Goal: Check status: Check status

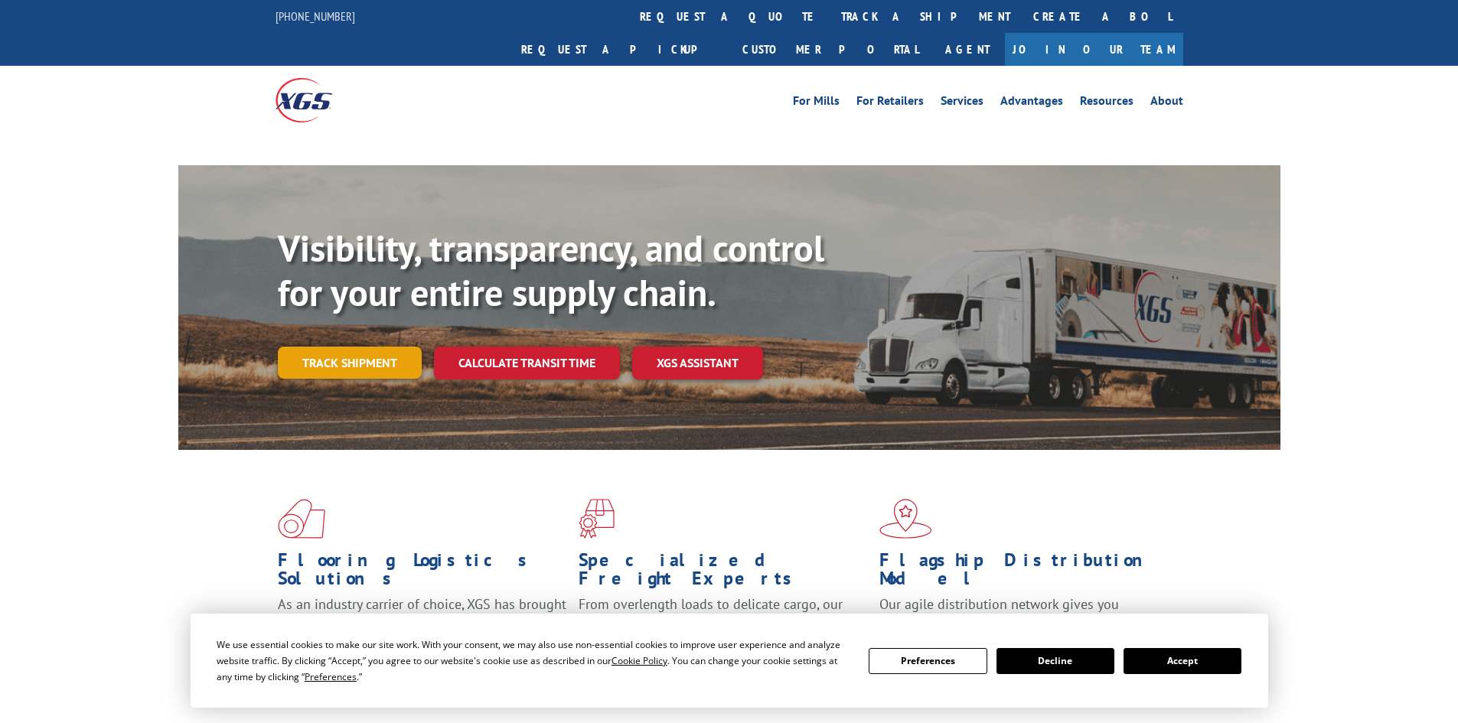
click at [324, 347] on link "Track shipment" at bounding box center [350, 363] width 144 height 32
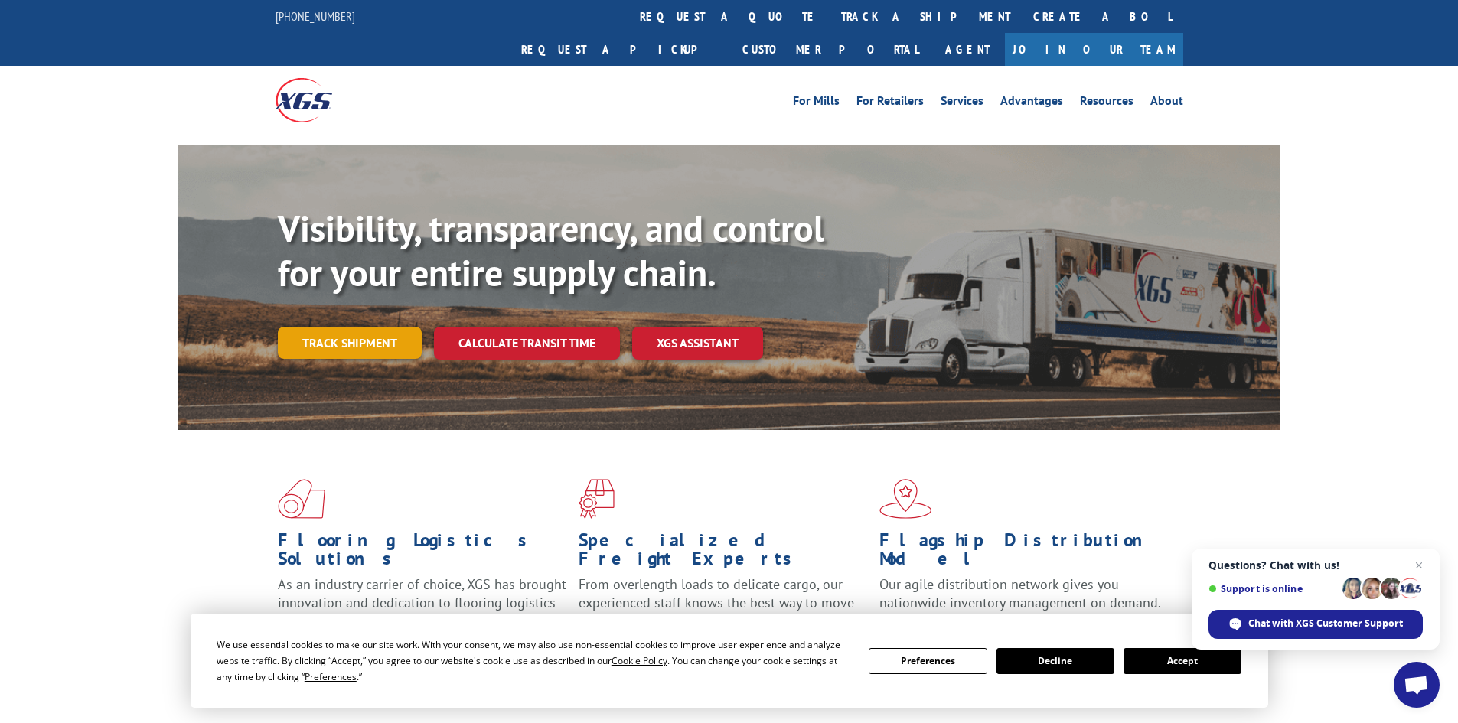
click at [357, 327] on link "Track shipment" at bounding box center [350, 343] width 144 height 32
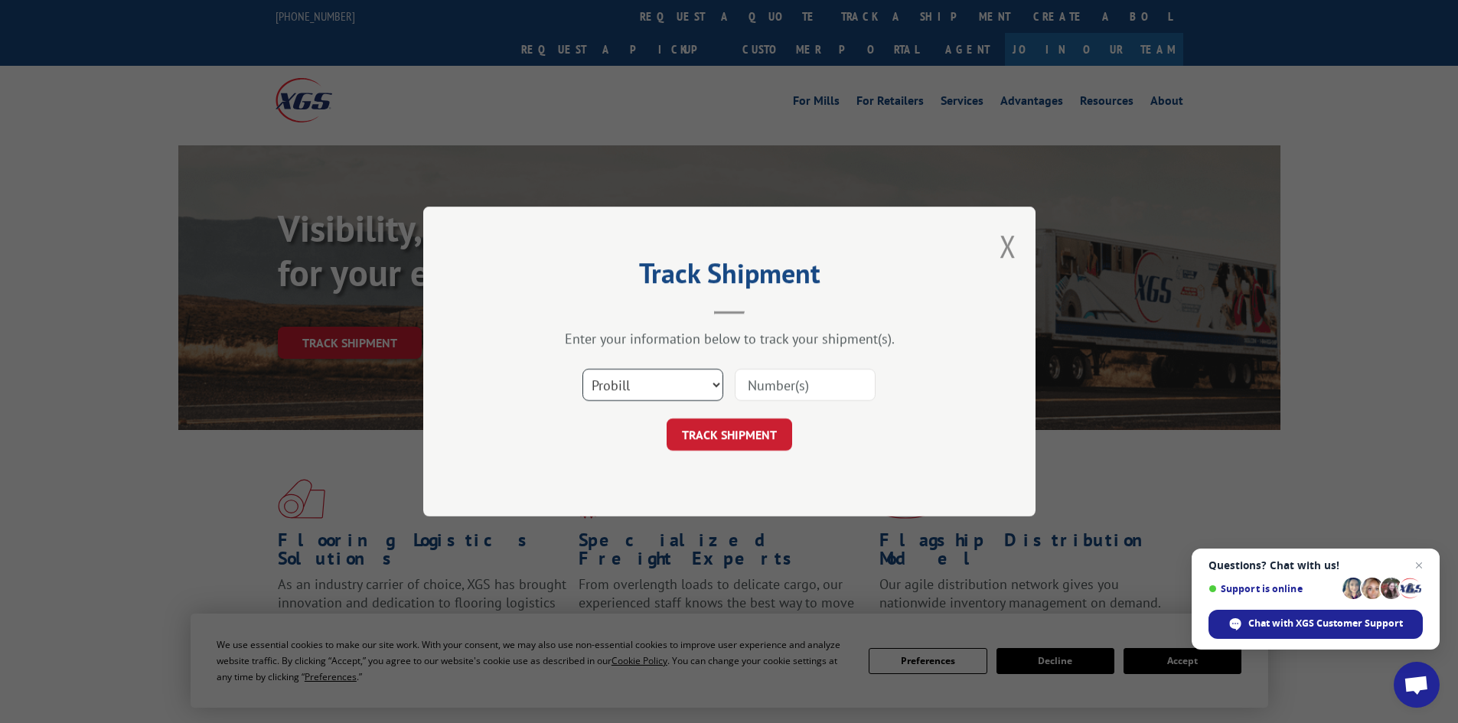
drag, startPoint x: 717, startPoint y: 386, endPoint x: 711, endPoint y: 394, distance: 9.8
click at [717, 386] on select "Select category... Probill BOL PO" at bounding box center [652, 385] width 141 height 32
select select "bol"
click at [582, 369] on select "Select category... Probill BOL PO" at bounding box center [652, 385] width 141 height 32
click at [776, 383] on input at bounding box center [805, 385] width 141 height 32
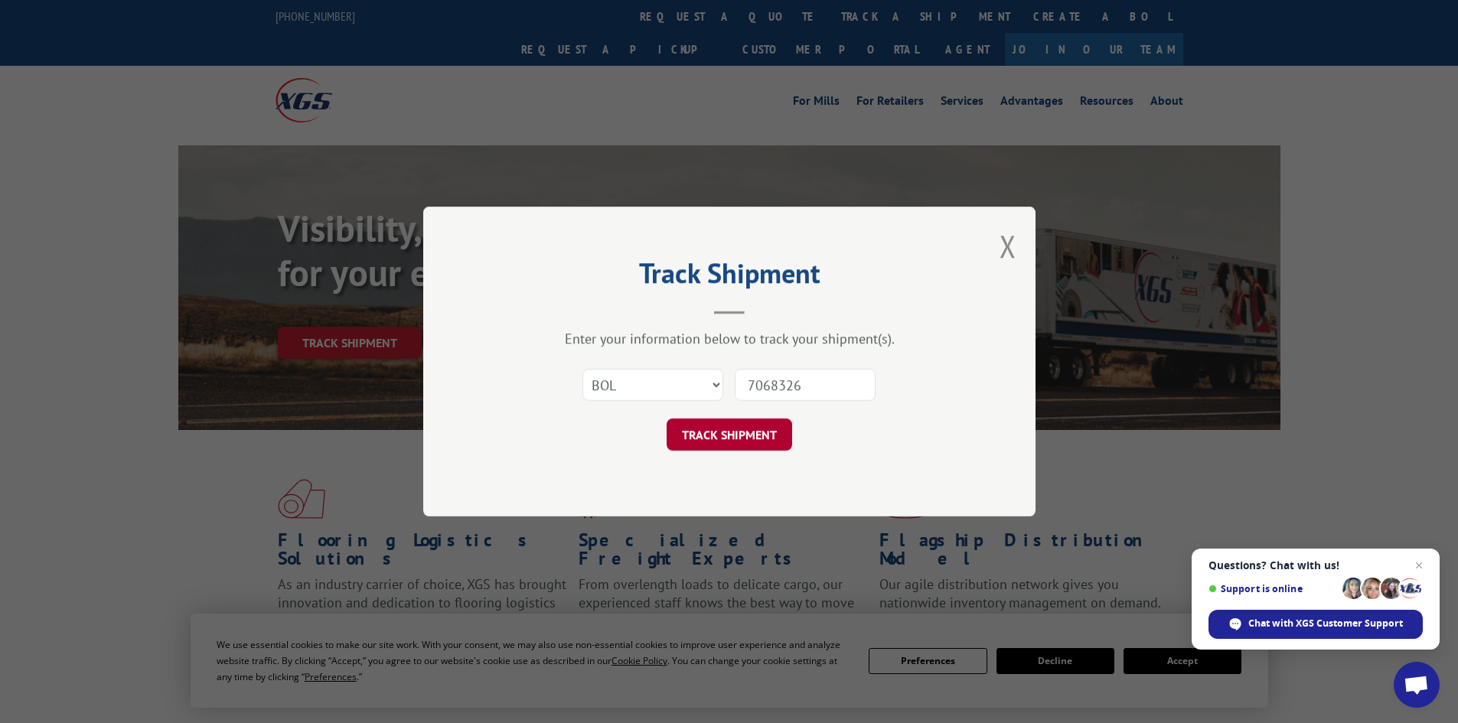
type input "7068326"
click at [715, 435] on button "TRACK SHIPMENT" at bounding box center [728, 435] width 125 height 32
